Goal: Information Seeking & Learning: Learn about a topic

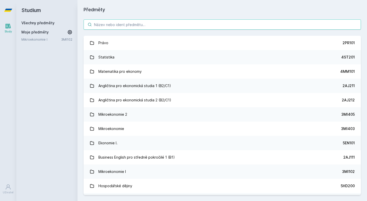
click at [218, 24] on input "search" at bounding box center [222, 24] width 277 height 10
click at [179, 20] on input "search" at bounding box center [222, 24] width 277 height 10
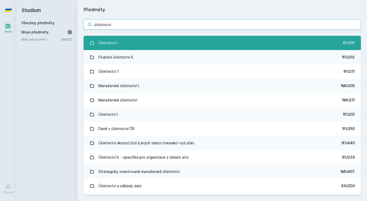
type input "účetnictví"
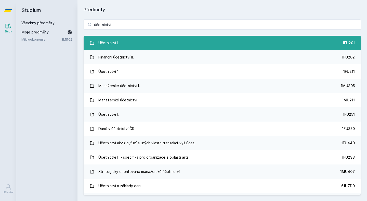
click at [193, 39] on link "Účetnictví I. 1FU201" at bounding box center [222, 43] width 277 height 14
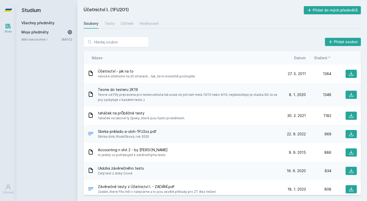
click at [330, 57] on icon at bounding box center [329, 57] width 4 height 4
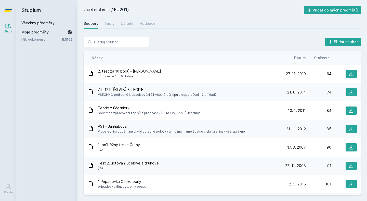
click at [330, 57] on icon at bounding box center [330, 57] width 2 height 1
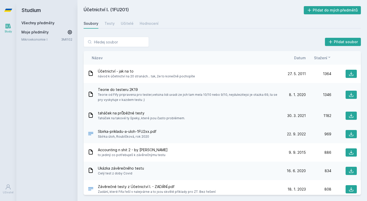
drag, startPoint x: 213, startPoint y: 114, endPoint x: 266, endPoint y: 122, distance: 53.2
click at [266, 122] on div "taháček na průběžné testy Taháček na takové ty špeky, které jsou často probléme…" at bounding box center [222, 115] width 277 height 18
click at [248, 106] on div "Teorie do testeru 2K19 Teorie od Fify pripravena pro tester,vetsina lidi uvadi …" at bounding box center [222, 94] width 277 height 23
click at [349, 115] on icon at bounding box center [351, 115] width 5 height 5
